Goal: Information Seeking & Learning: Learn about a topic

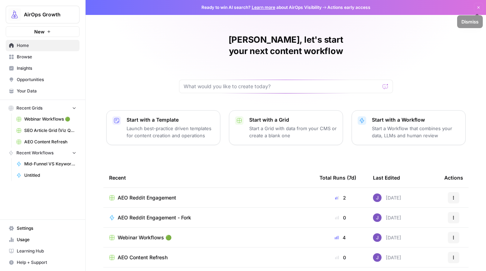
click at [479, 7] on icon "button" at bounding box center [478, 7] width 4 height 4
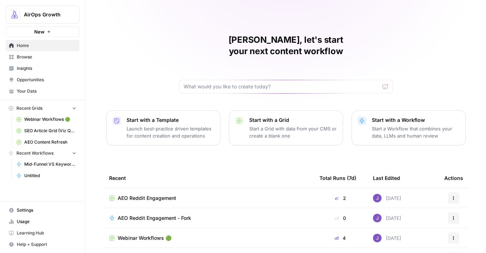
scroll to position [61, 0]
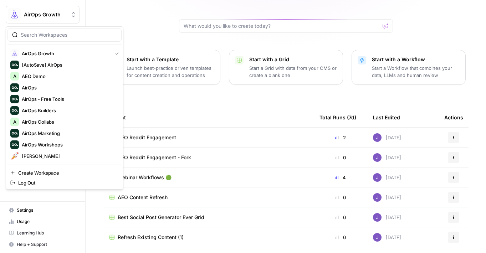
click at [48, 15] on span "AirOps Growth" at bounding box center [45, 14] width 43 height 7
click at [52, 76] on span "AEO Demo" at bounding box center [69, 76] width 94 height 7
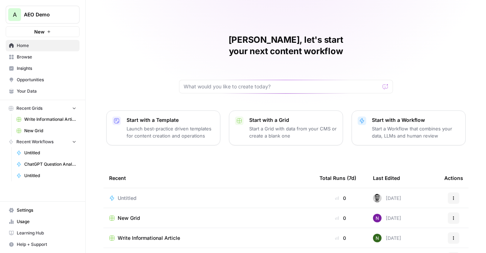
scroll to position [47, 0]
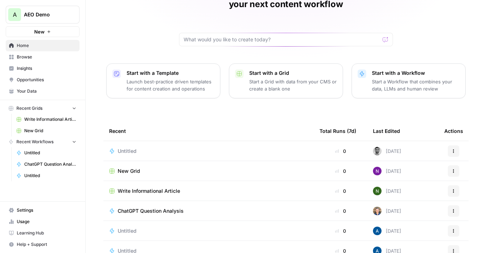
click at [149, 187] on span "Write Informational Article" at bounding box center [149, 190] width 62 height 7
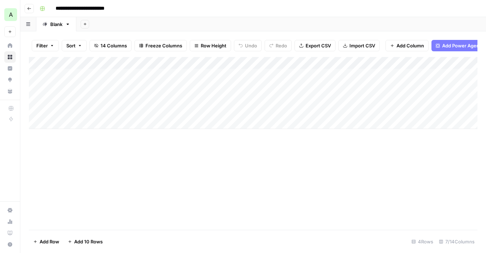
click at [104, 75] on div "Add Column" at bounding box center [253, 93] width 448 height 72
click at [105, 75] on div "Add Column" at bounding box center [253, 93] width 448 height 72
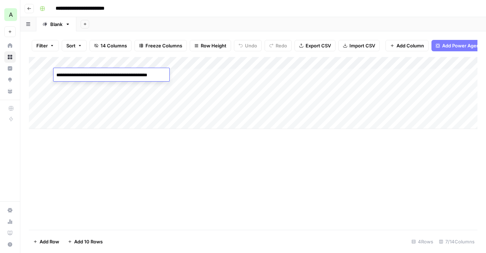
click at [104, 75] on textarea "**********" at bounding box center [110, 75] width 114 height 10
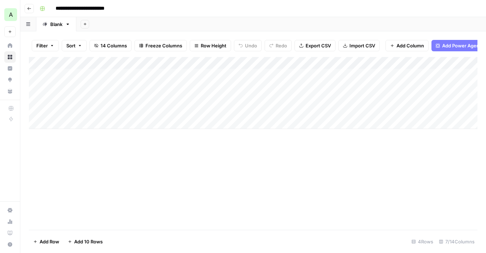
click at [202, 74] on div "Add Column" at bounding box center [253, 93] width 448 height 72
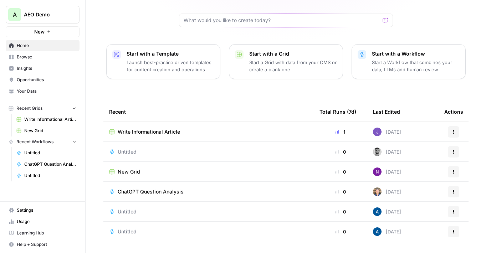
scroll to position [69, 0]
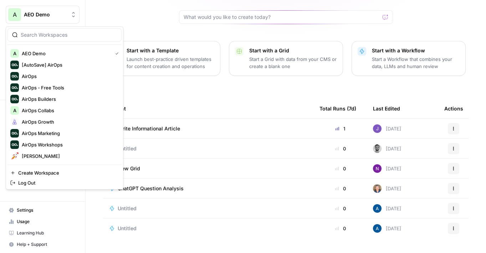
click at [60, 19] on button "A AEO Demo" at bounding box center [43, 15] width 74 height 18
click at [39, 120] on span "AirOps Growth" at bounding box center [69, 121] width 94 height 7
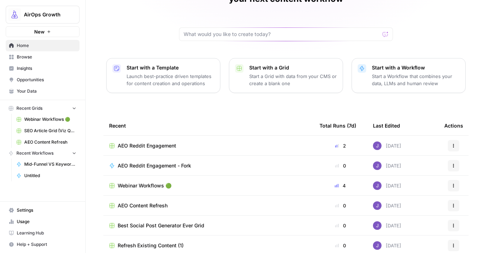
scroll to position [75, 0]
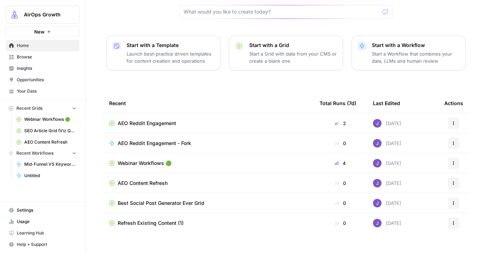
click at [149, 219] on span "Refresh Existing Content (1)" at bounding box center [151, 222] width 66 height 7
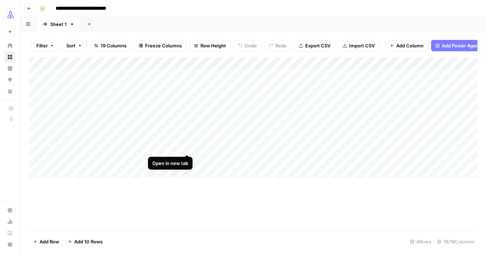
click at [187, 148] on div "Add Column" at bounding box center [253, 117] width 448 height 120
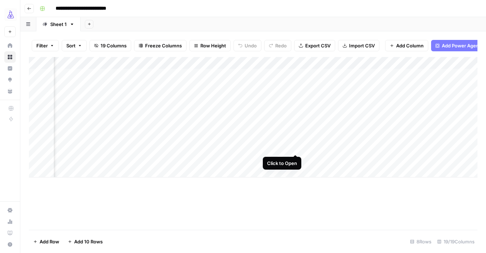
click at [294, 146] on div "Add Column" at bounding box center [253, 117] width 448 height 120
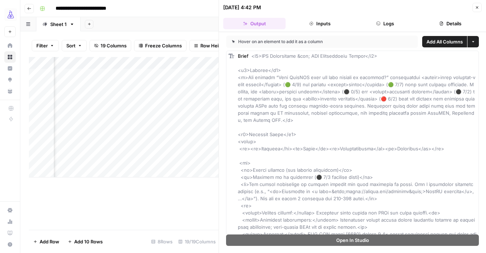
click at [475, 6] on icon "button" at bounding box center [477, 7] width 4 height 4
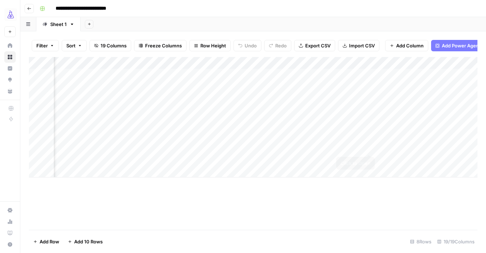
click at [369, 147] on div "Add Column" at bounding box center [253, 117] width 448 height 120
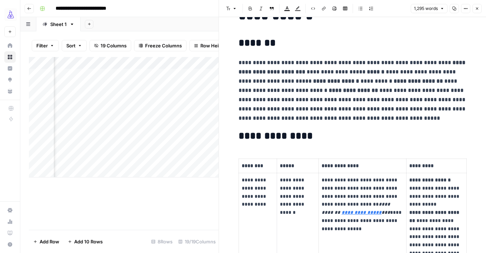
scroll to position [39, 0]
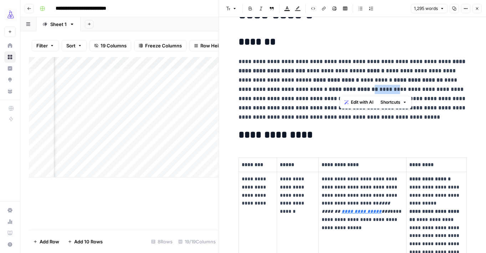
drag, startPoint x: 363, startPoint y: 90, endPoint x: 341, endPoint y: 90, distance: 21.7
click at [341, 90] on p "**********" at bounding box center [352, 89] width 228 height 65
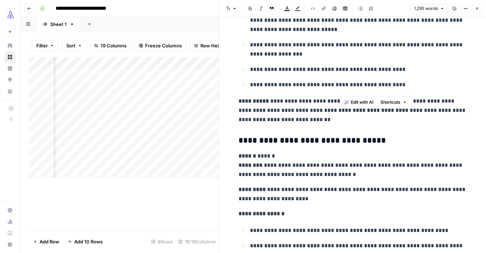
scroll to position [1759, 0]
click at [476, 9] on icon "button" at bounding box center [477, 8] width 4 height 4
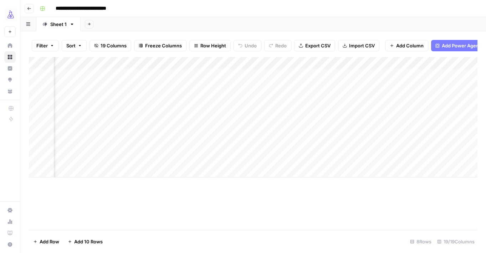
click at [296, 65] on div "Add Column" at bounding box center [253, 117] width 448 height 120
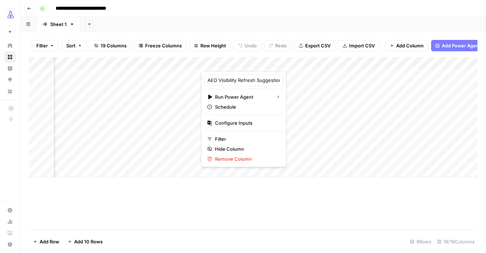
click at [427, 198] on div "Add Column" at bounding box center [253, 143] width 448 height 173
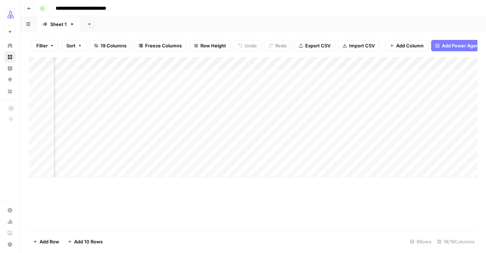
scroll to position [0, 751]
click at [383, 146] on div "Add Column" at bounding box center [253, 117] width 448 height 120
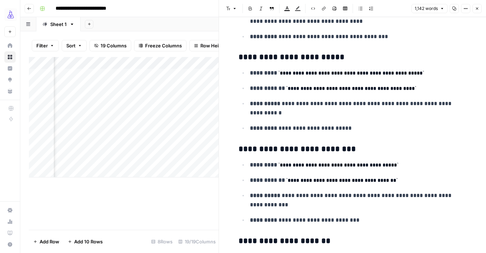
scroll to position [418, 0]
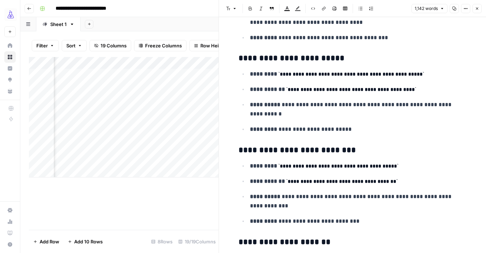
click at [314, 153] on h3 "**********" at bounding box center [352, 150] width 228 height 10
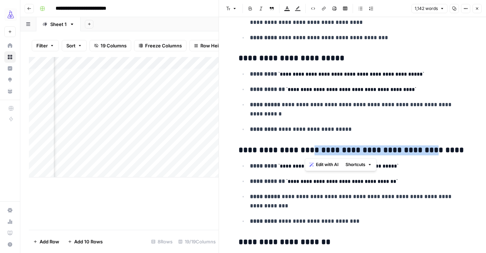
drag, startPoint x: 305, startPoint y: 152, endPoint x: 426, endPoint y: 150, distance: 121.2
click at [426, 150] on h3 "**********" at bounding box center [352, 150] width 228 height 10
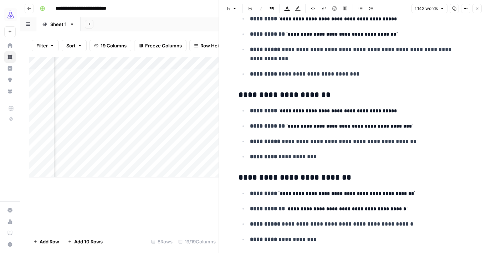
scroll to position [682, 0]
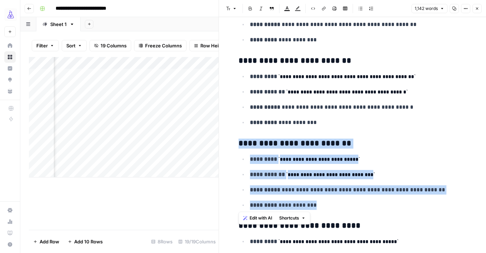
drag, startPoint x: 235, startPoint y: 143, endPoint x: 360, endPoint y: 207, distance: 140.7
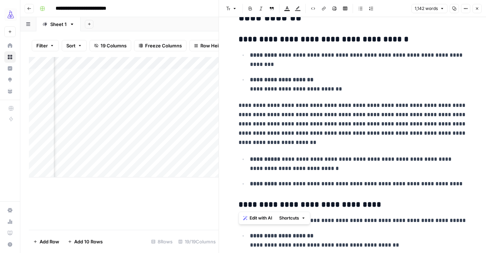
scroll to position [1245, 0]
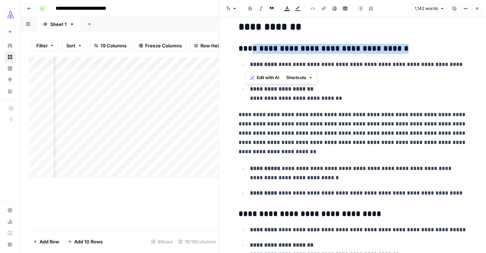
drag, startPoint x: 247, startPoint y: 49, endPoint x: 393, endPoint y: 59, distance: 146.4
click at [393, 59] on div "**********" at bounding box center [352, 103] width 237 height 2638
click at [353, 49] on h3 "**********" at bounding box center [352, 49] width 228 height 10
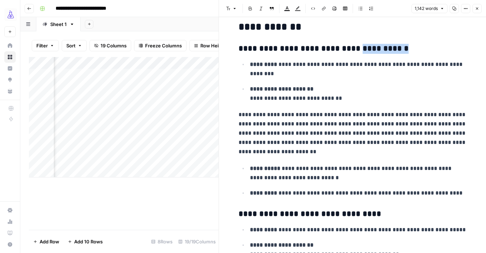
click at [353, 49] on h3 "**********" at bounding box center [352, 49] width 228 height 10
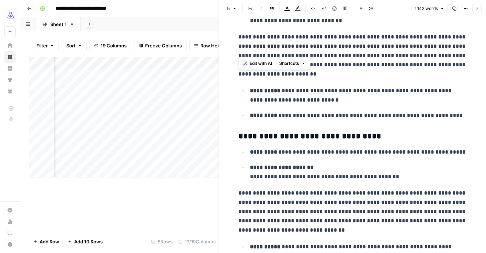
click at [354, 167] on p "**********" at bounding box center [358, 172] width 217 height 19
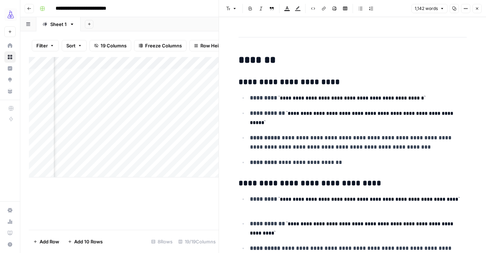
scroll to position [0, 0]
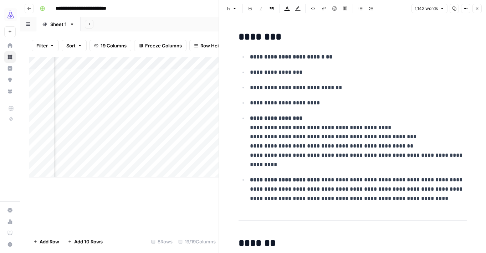
click at [478, 10] on icon "button" at bounding box center [477, 8] width 4 height 4
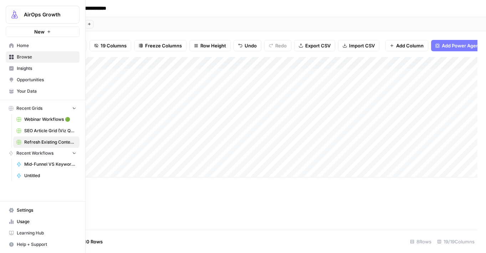
click at [10, 46] on icon at bounding box center [11, 45] width 5 height 5
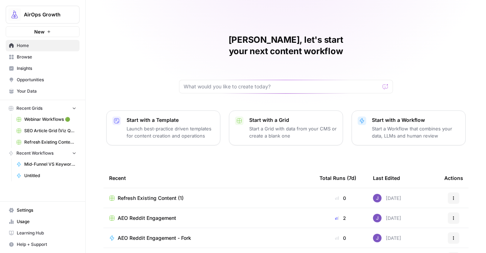
click at [54, 118] on span "Webinar Workflows 🟢" at bounding box center [50, 119] width 52 height 6
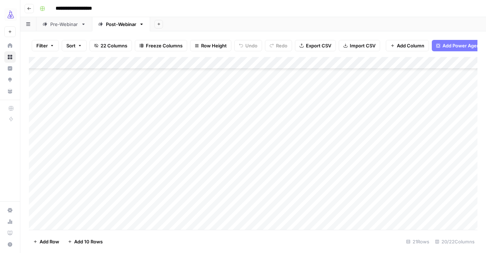
scroll to position [84, 0]
click at [82, 147] on div "Add Column" at bounding box center [253, 143] width 448 height 173
click at [388, 147] on div "Add Column" at bounding box center [253, 143] width 448 height 173
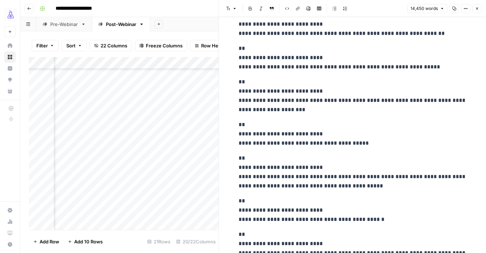
scroll to position [1233, 0]
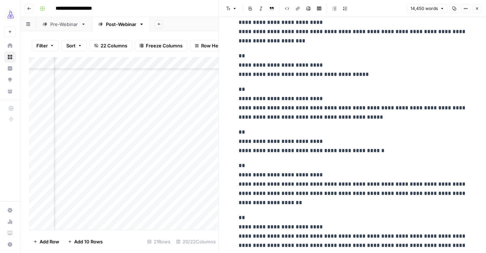
click at [477, 7] on icon "button" at bounding box center [477, 8] width 4 height 4
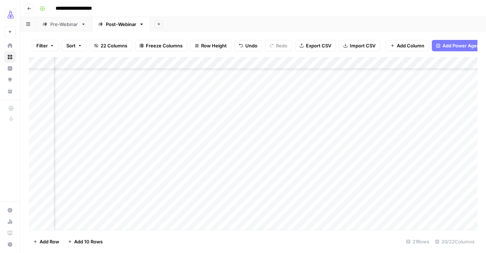
scroll to position [84, 445]
click at [289, 147] on div "Add Column" at bounding box center [253, 143] width 448 height 173
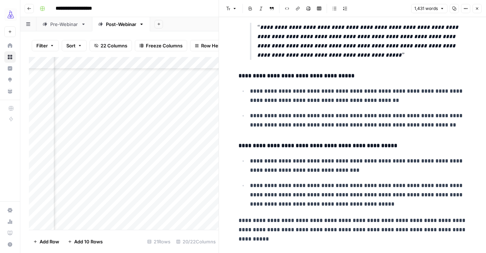
scroll to position [511, 0]
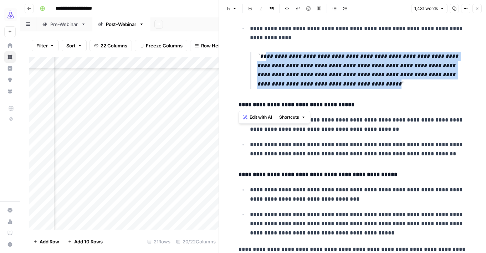
drag, startPoint x: 259, startPoint y: 55, endPoint x: 355, endPoint y: 90, distance: 102.5
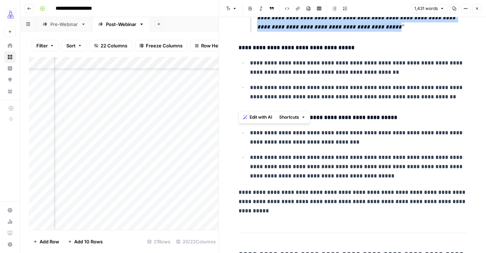
scroll to position [600, 0]
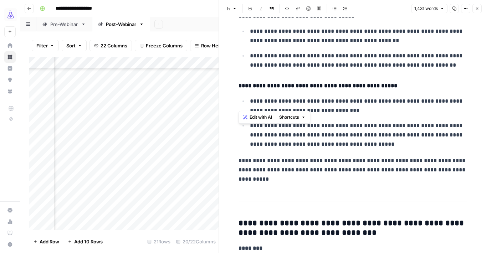
click at [478, 9] on icon "button" at bounding box center [477, 8] width 4 height 4
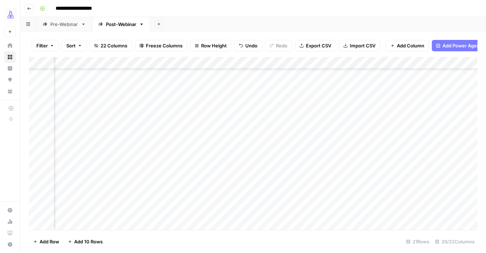
scroll to position [84, 1064]
click at [378, 197] on div "Add Column" at bounding box center [253, 143] width 448 height 173
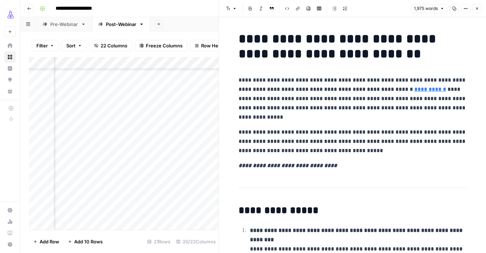
scroll to position [28, 0]
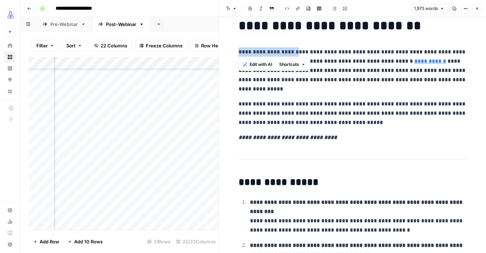
drag, startPoint x: 297, startPoint y: 51, endPoint x: 222, endPoint y: 51, distance: 75.2
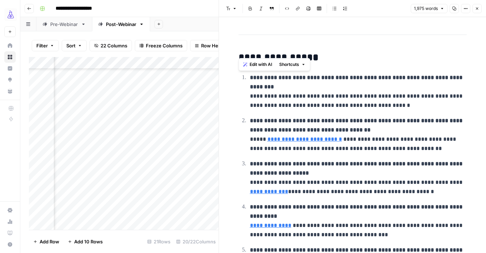
scroll to position [157, 0]
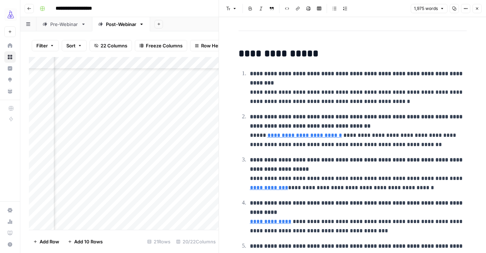
click at [477, 7] on icon "button" at bounding box center [477, 8] width 4 height 4
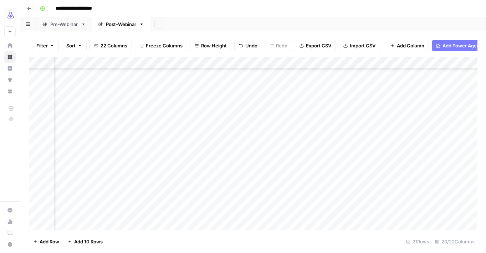
scroll to position [84, 189]
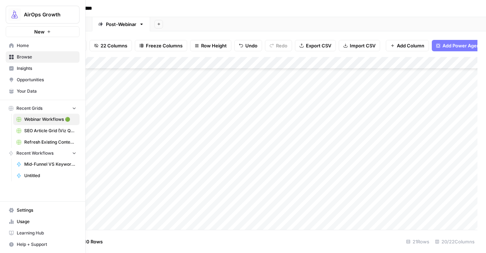
click at [23, 90] on span "Your Data" at bounding box center [46, 91] width 59 height 6
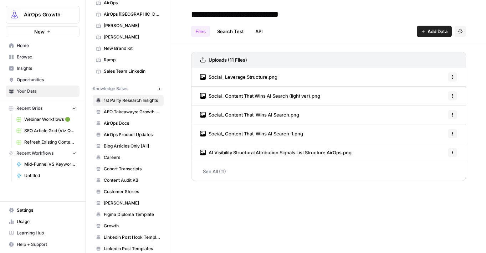
scroll to position [41, 0]
click at [119, 145] on span "Blog Articles Only [All]" at bounding box center [132, 146] width 57 height 6
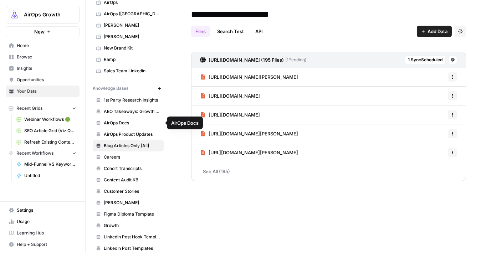
click at [125, 131] on span "AirOps Product Updates" at bounding box center [132, 134] width 57 height 6
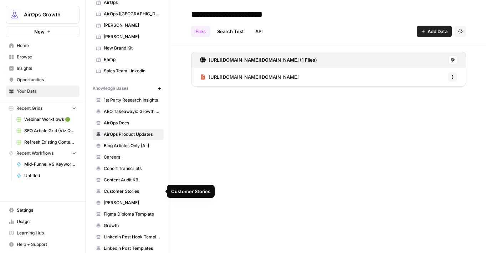
click at [122, 189] on span "Customer Stories" at bounding box center [132, 191] width 57 height 6
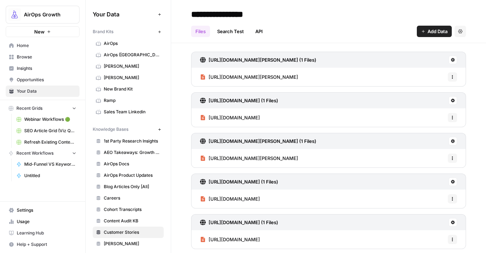
click at [40, 45] on span "Home" at bounding box center [46, 45] width 59 height 6
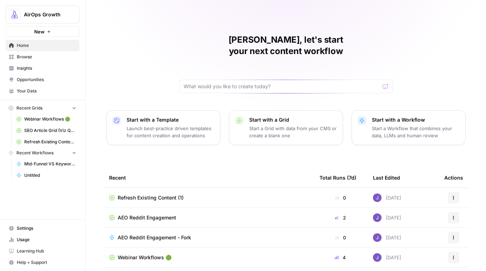
click at [22, 79] on span "Opportunities" at bounding box center [46, 80] width 59 height 6
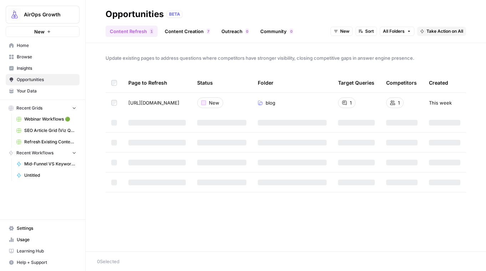
click at [27, 67] on span "Insights" at bounding box center [46, 68] width 59 height 6
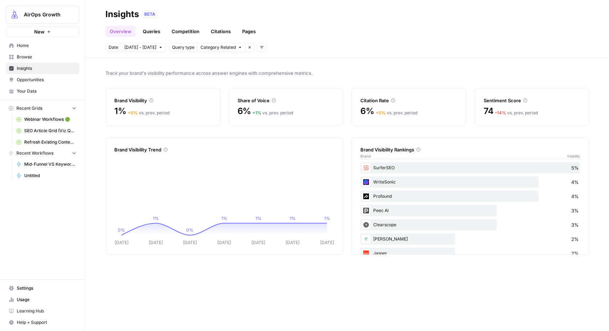
drag, startPoint x: 120, startPoint y: 101, endPoint x: 171, endPoint y: 100, distance: 51.0
click at [171, 100] on div "Brand Visibility" at bounding box center [162, 100] width 97 height 7
click at [119, 99] on div "Brand Visibility" at bounding box center [162, 100] width 97 height 7
drag, startPoint x: 113, startPoint y: 100, endPoint x: 156, endPoint y: 100, distance: 43.1
click at [156, 100] on div "Brand Visibility 1% + 0 % vs. prev. period" at bounding box center [162, 107] width 115 height 38
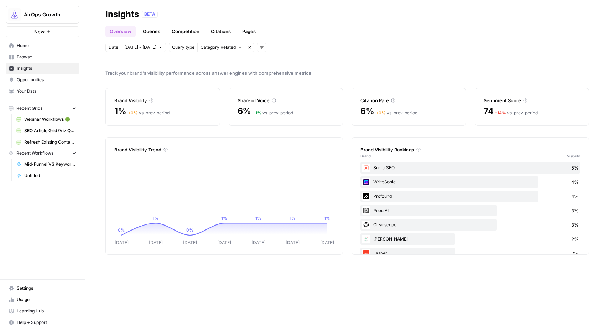
click at [154, 29] on link "Queries" at bounding box center [152, 31] width 26 height 11
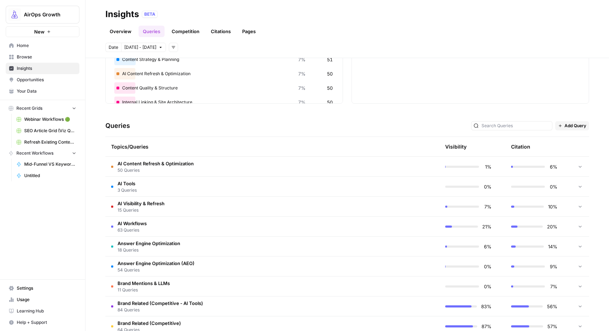
scroll to position [88, 0]
click at [176, 164] on span "AI Content Refresh & Optimization" at bounding box center [156, 162] width 76 height 7
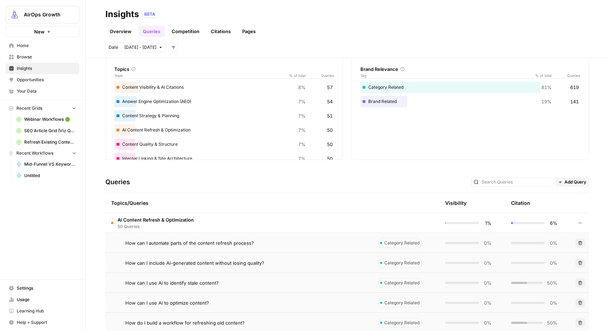
scroll to position [19, 0]
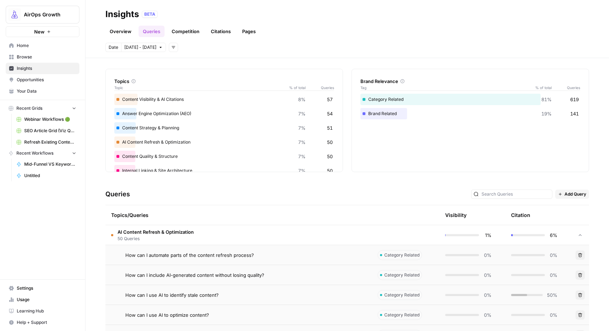
click at [203, 234] on td "AI Content Refresh & Optimization 50 Queries" at bounding box center [238, 235] width 266 height 20
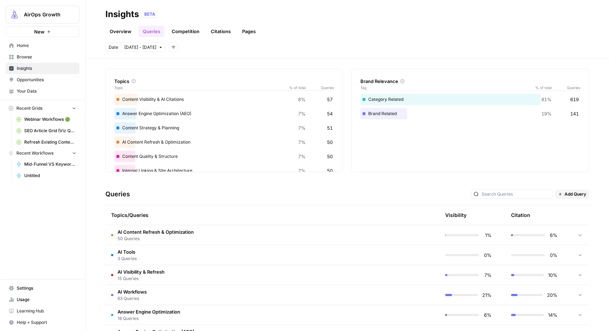
scroll to position [95, 0]
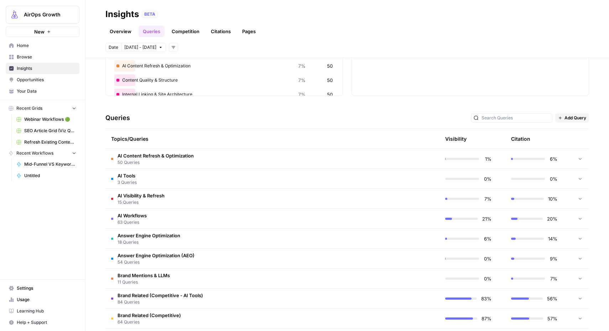
click at [159, 253] on span "Brand Mentions & LLMs" at bounding box center [144, 275] width 52 height 7
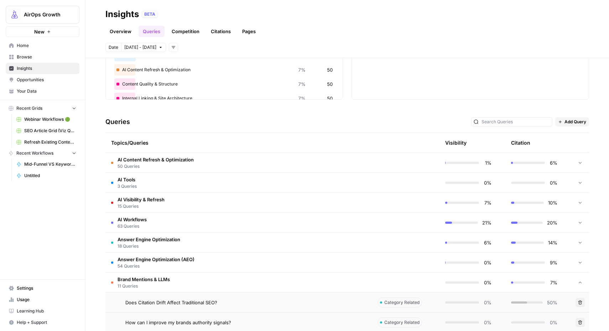
scroll to position [86, 0]
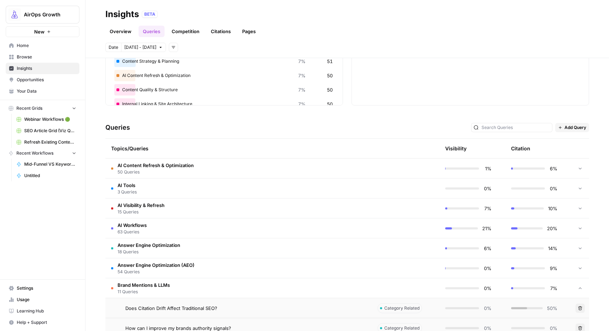
click at [180, 253] on td "Brand Mentions & LLMs 11 Queries" at bounding box center [238, 288] width 266 height 20
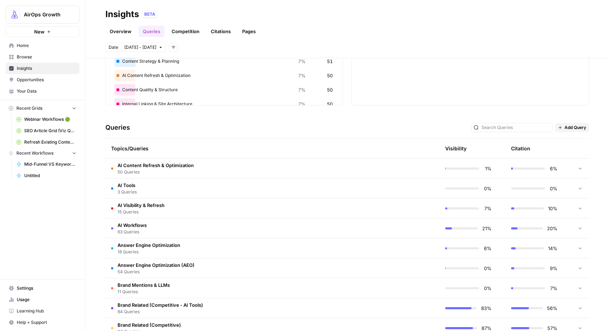
scroll to position [0, 0]
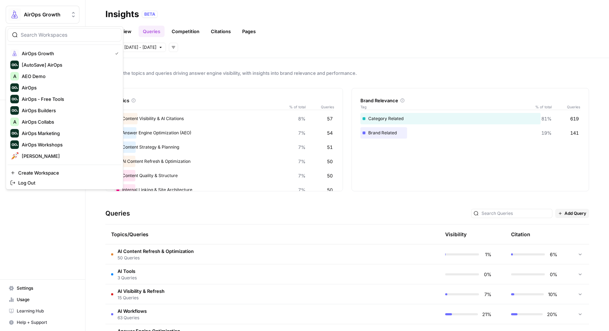
click at [59, 12] on span "AirOps Growth" at bounding box center [45, 14] width 43 height 7
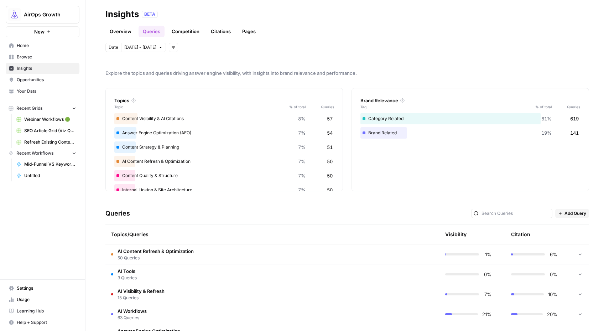
click at [297, 52] on header "Insights BETA Overview Queries Competition Citations Pages Date Sep 26 - Oct 2 …" at bounding box center [348, 29] width 524 height 58
click at [183, 32] on link "Competition" at bounding box center [185, 31] width 36 height 11
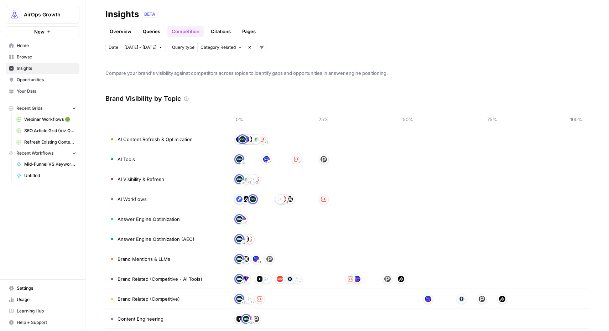
click at [218, 33] on link "Citations" at bounding box center [221, 31] width 29 height 11
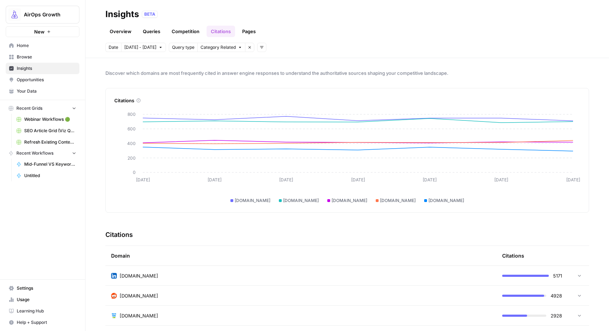
click at [152, 29] on link "Queries" at bounding box center [152, 31] width 26 height 11
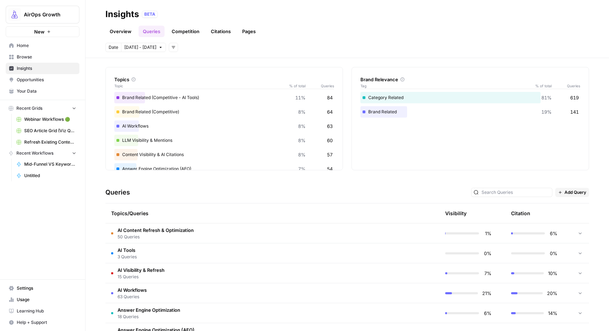
scroll to position [0, 0]
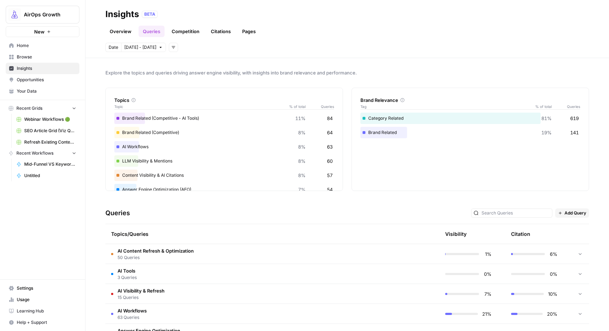
click at [250, 32] on link "Pages" at bounding box center [249, 31] width 22 height 11
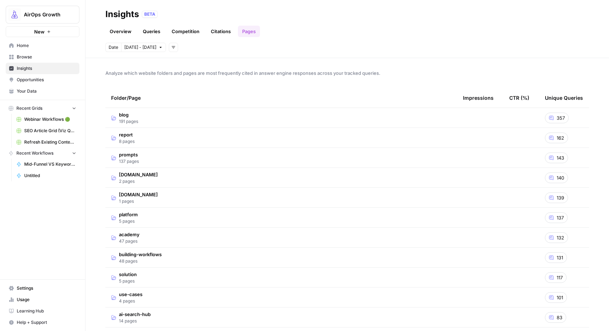
click at [125, 117] on span "blog" at bounding box center [128, 114] width 19 height 7
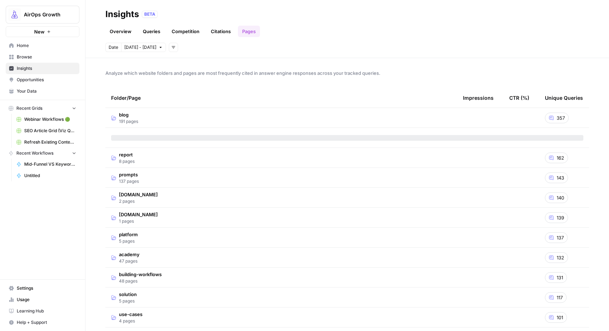
click at [148, 31] on link "Queries" at bounding box center [152, 31] width 26 height 11
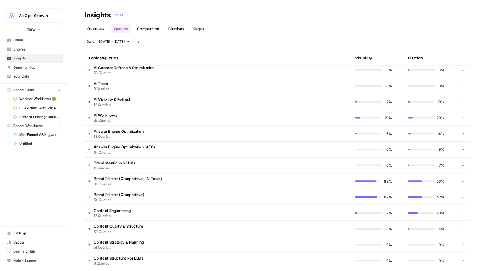
scroll to position [67, 0]
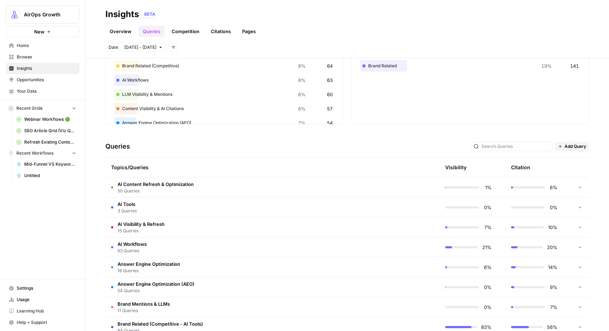
click at [37, 81] on span "Opportunities" at bounding box center [46, 80] width 59 height 6
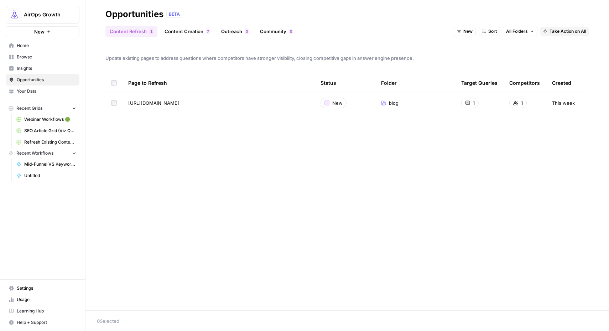
click at [194, 35] on link "Content Creation 7" at bounding box center [187, 31] width 54 height 11
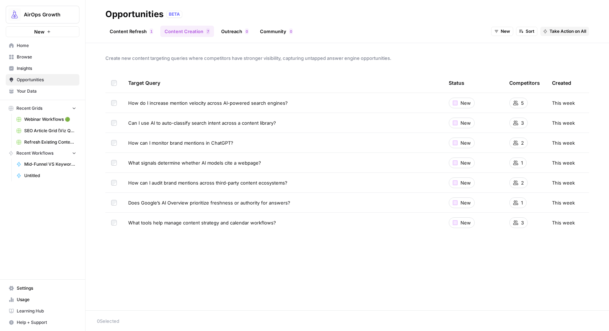
drag, startPoint x: 128, startPoint y: 100, endPoint x: 308, endPoint y: 106, distance: 180.0
click at [308, 106] on div "How do I increase mention velocity across AI-powered search engines?" at bounding box center [282, 102] width 309 height 7
